Goal: Find specific page/section: Find specific page/section

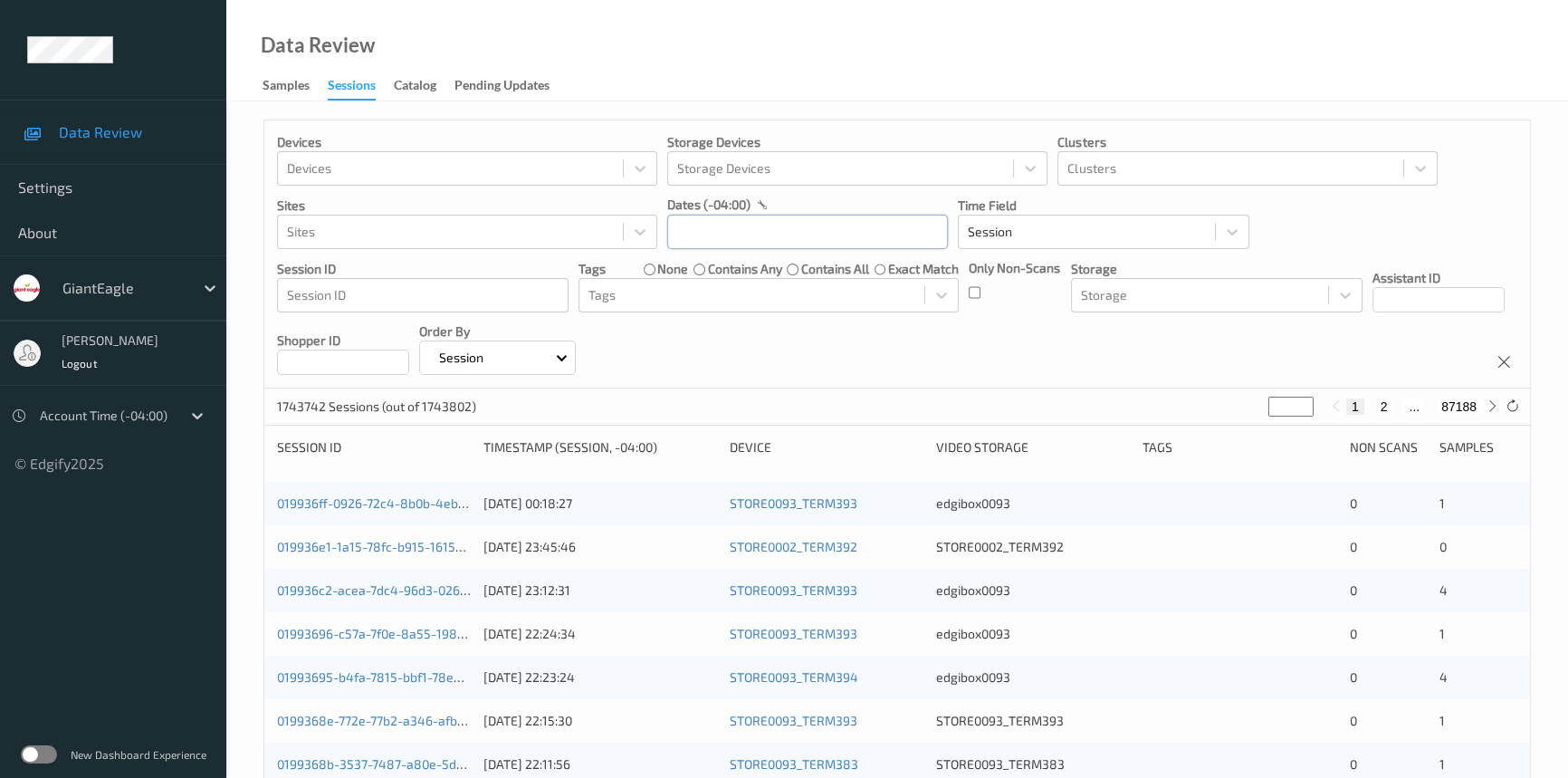
click at [742, 239] on input "text" at bounding box center [807, 232] width 281 height 34
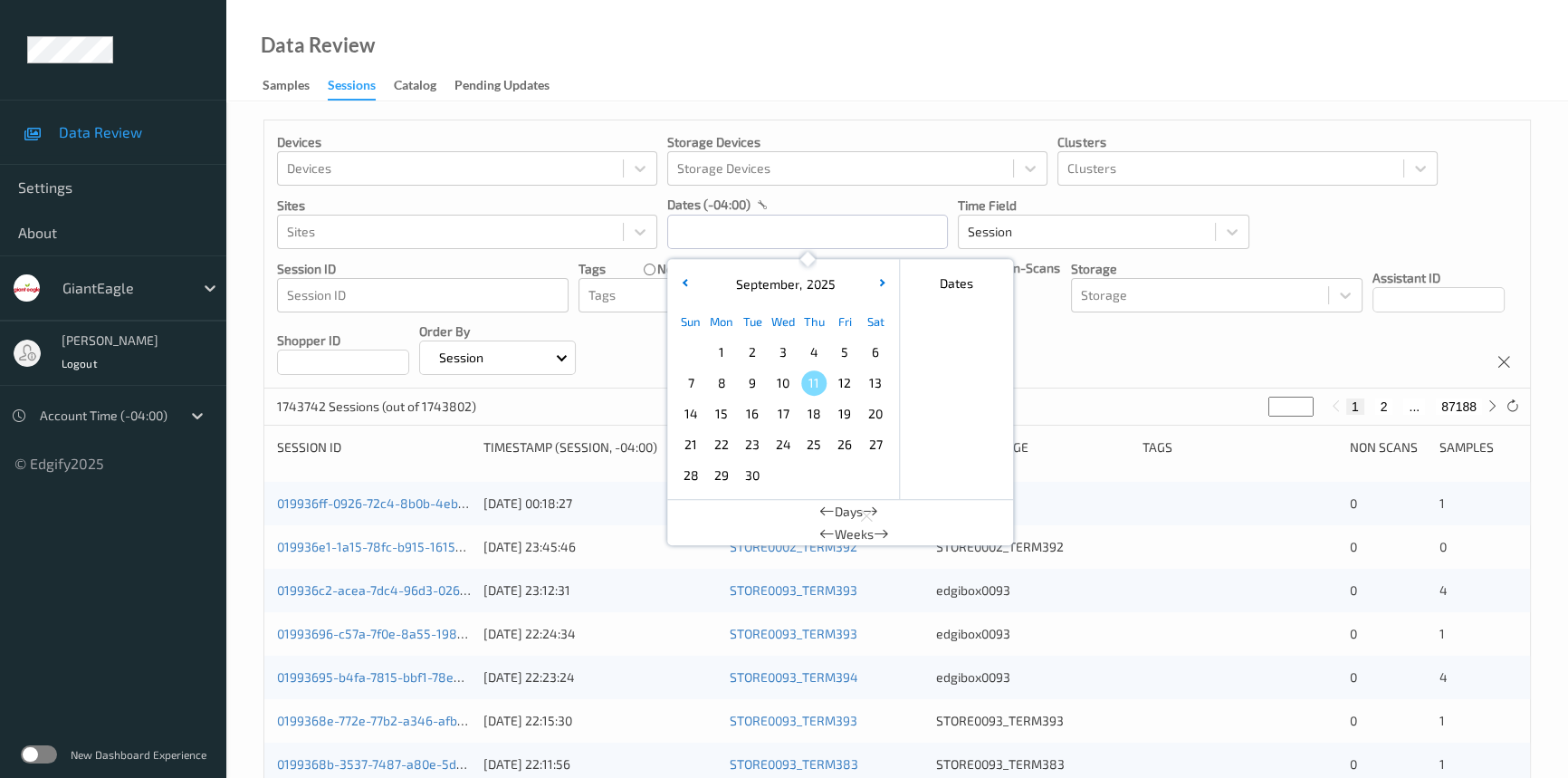
click at [724, 384] on span "8" at bounding box center [721, 382] width 26 height 26
type input "[DATE] 00:00 -> [DATE] 23:59"
